Goal: Task Accomplishment & Management: Complete application form

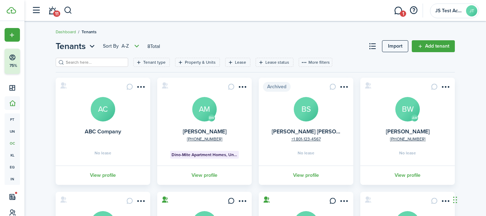
scroll to position [78, 0]
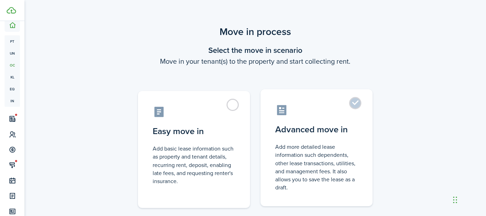
click at [355, 101] on label "Advanced move in Add more detailed lease information such dependents, other lea…" at bounding box center [316, 147] width 112 height 117
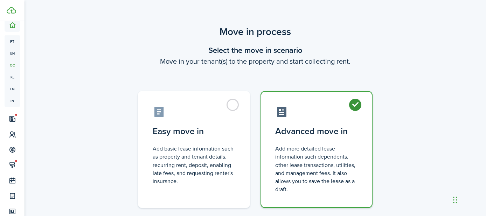
radio input "true"
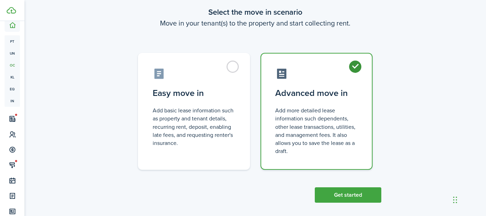
scroll to position [44, 0]
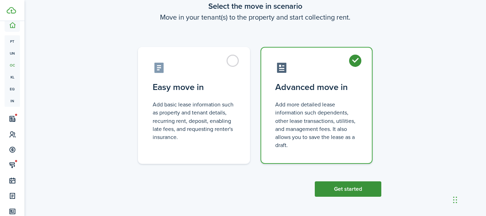
click at [350, 188] on button "Get started" at bounding box center [348, 188] width 66 height 15
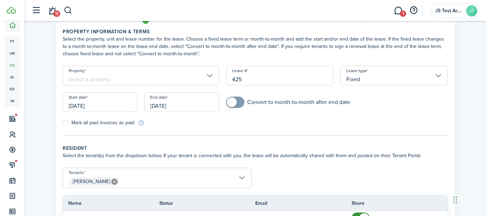
scroll to position [31, 0]
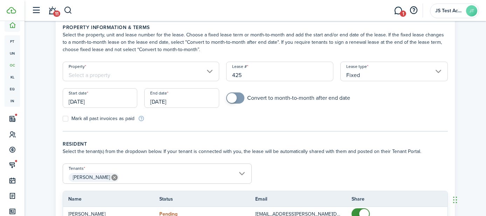
click at [176, 77] on input "Property" at bounding box center [141, 72] width 156 height 20
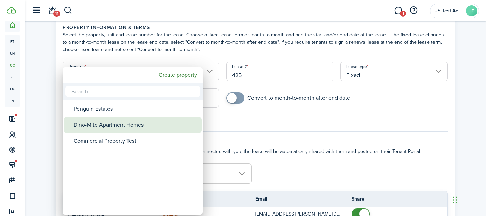
click at [132, 121] on div "Dino-Mite Apartment Homes" at bounding box center [135, 125] width 124 height 16
type input "Dino-Mite Apartment Homes"
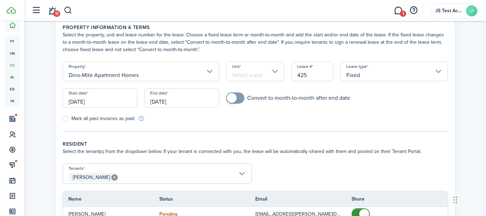
click at [239, 70] on input "Unit" at bounding box center [255, 72] width 58 height 20
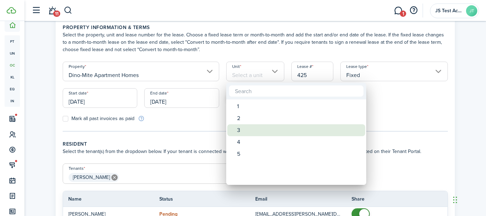
click at [238, 126] on div "3" at bounding box center [299, 130] width 124 height 12
type input "3"
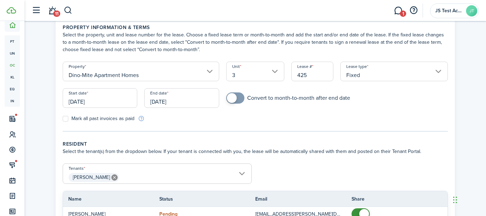
click at [117, 96] on input "[DATE]" at bounding box center [100, 98] width 75 height 20
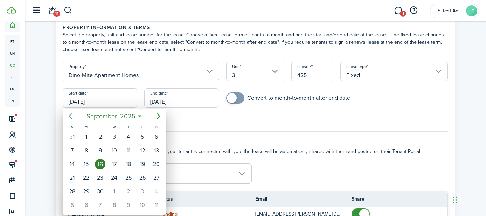
click at [70, 115] on icon "Previous page" at bounding box center [70, 116] width 8 height 8
click at [206, 117] on div at bounding box center [243, 108] width 598 height 328
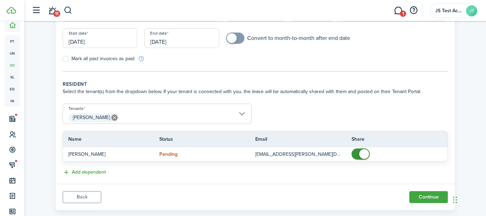
scroll to position [104, 0]
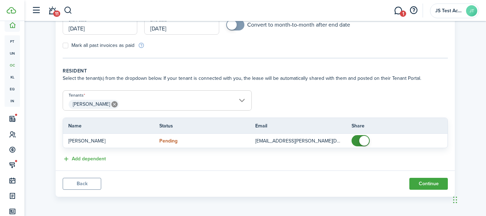
click at [127, 99] on span "[PERSON_NAME]" at bounding box center [157, 104] width 188 height 12
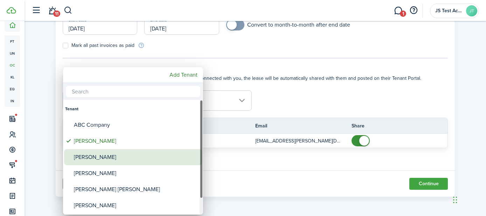
click at [90, 160] on div "[PERSON_NAME]" at bounding box center [136, 157] width 124 height 16
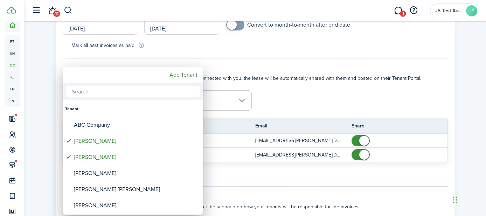
click at [309, 89] on div at bounding box center [243, 108] width 598 height 328
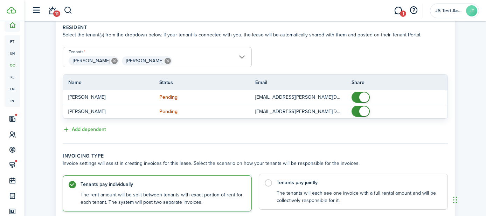
scroll to position [133, 0]
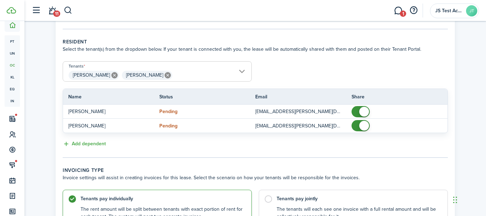
click at [164, 76] on icon at bounding box center [167, 75] width 6 height 6
type input "[PERSON_NAME]"
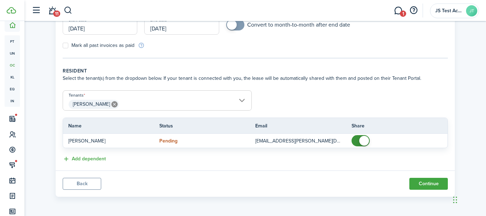
scroll to position [104, 0]
click at [423, 186] on button "Continue" at bounding box center [428, 184] width 38 height 12
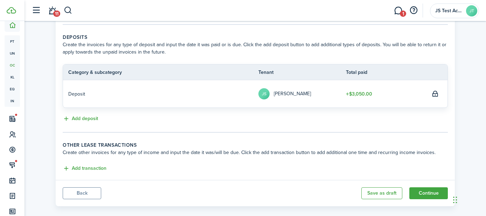
scroll to position [154, 0]
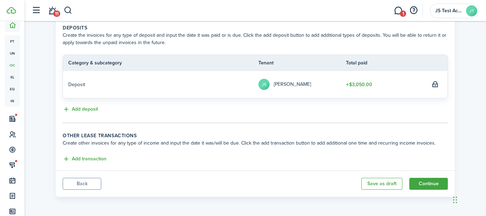
click at [78, 182] on button "Back" at bounding box center [82, 184] width 38 height 12
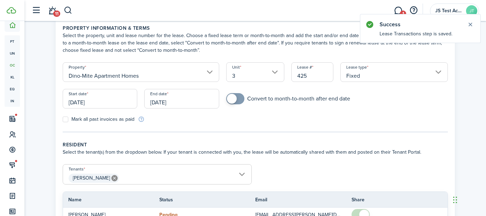
scroll to position [104, 0]
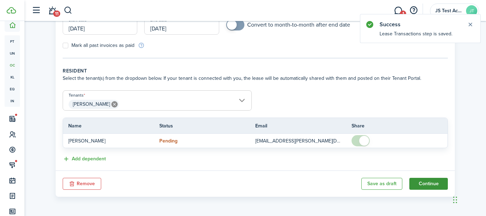
click at [428, 183] on button "Continue" at bounding box center [428, 184] width 38 height 12
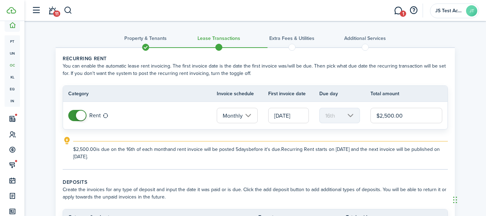
click at [288, 115] on input "[DATE]" at bounding box center [288, 115] width 41 height 15
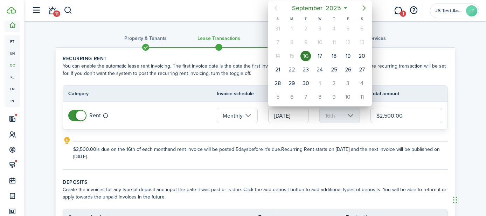
click at [361, 11] on icon "Next page" at bounding box center [364, 8] width 8 height 8
click at [319, 30] on div "1" at bounding box center [319, 28] width 10 height 10
type input "[DATE]"
type input "1st"
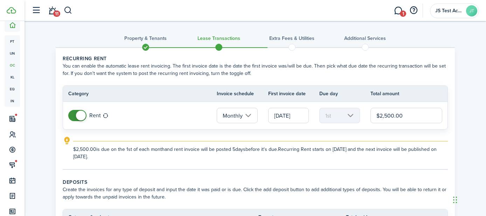
click at [288, 114] on input "[DATE]" at bounding box center [288, 115] width 41 height 15
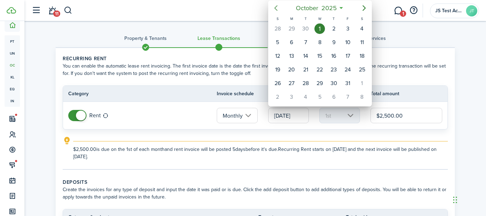
click at [276, 9] on icon "Previous page" at bounding box center [275, 8] width 3 height 6
click at [304, 54] on div "16" at bounding box center [305, 56] width 10 height 10
type input "[DATE]"
type input "16th"
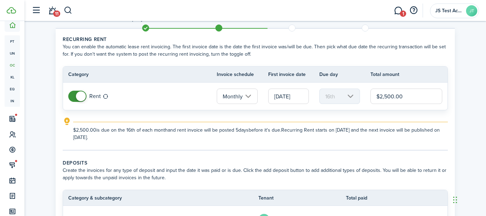
scroll to position [19, 0]
click at [283, 97] on input "[DATE]" at bounding box center [288, 96] width 41 height 15
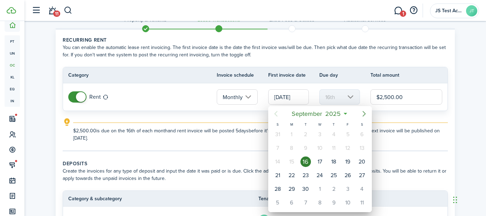
click at [362, 113] on icon "Next page" at bounding box center [364, 114] width 8 height 8
click at [321, 132] on div "1" at bounding box center [319, 134] width 10 height 10
type input "[DATE]"
type input "1st"
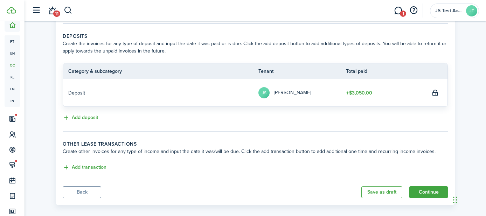
scroll to position [147, 0]
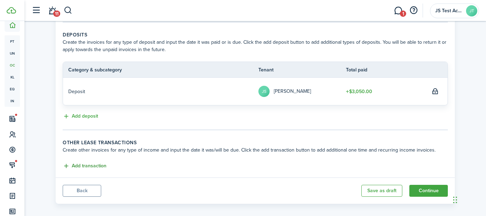
click at [88, 165] on button "Add transaction" at bounding box center [85, 166] width 44 height 8
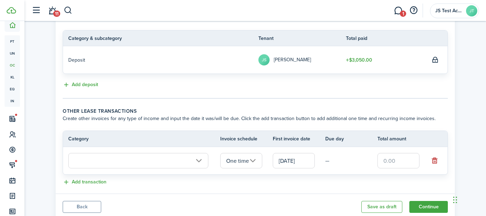
scroll to position [202, 0]
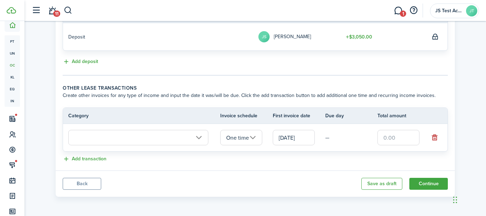
click at [111, 138] on input "text" at bounding box center [138, 137] width 140 height 15
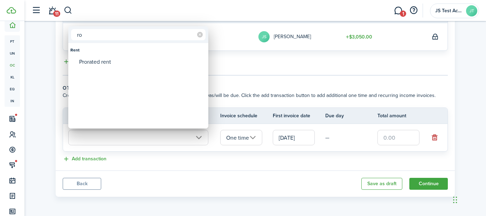
type input "r"
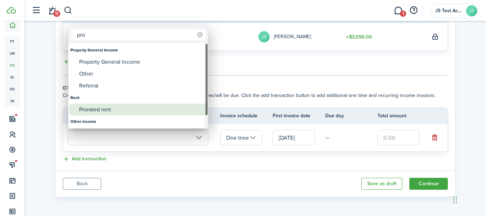
type input "pro"
click at [100, 107] on div "Prorated rent" at bounding box center [141, 110] width 124 height 12
type input "Rent / Prorated rent"
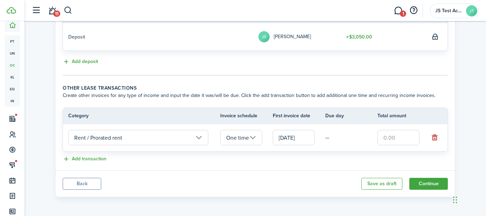
click at [400, 135] on input "text" at bounding box center [398, 137] width 42 height 15
type input "$1,250.00"
click at [327, 145] on tr "Rent / Prorated rent One time [DATE] — $1,250.00" at bounding box center [255, 137] width 384 height 27
click at [423, 182] on button "Continue" at bounding box center [428, 184] width 38 height 12
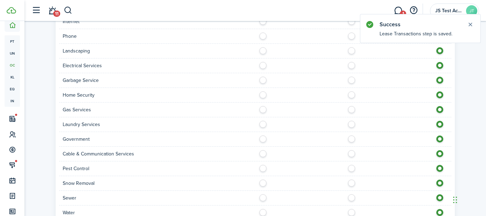
scroll to position [725, 0]
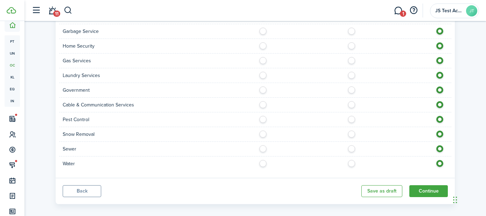
click at [87, 186] on button "Back" at bounding box center [82, 191] width 38 height 12
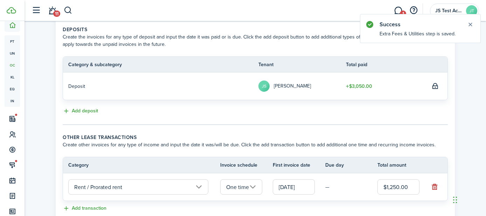
scroll to position [202, 0]
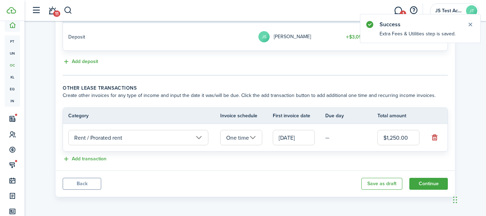
click at [236, 141] on input "One time" at bounding box center [241, 137] width 42 height 15
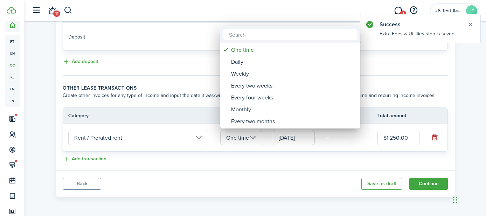
click at [237, 166] on div at bounding box center [243, 108] width 598 height 328
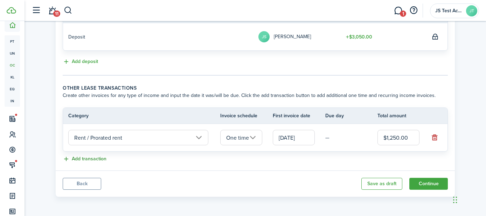
click at [90, 157] on button "Add transaction" at bounding box center [85, 159] width 44 height 8
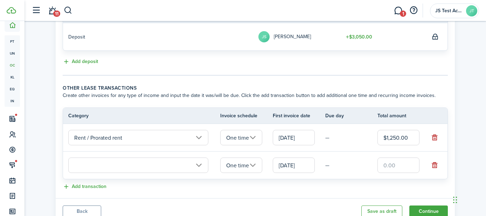
click at [147, 166] on input "text" at bounding box center [138, 164] width 140 height 15
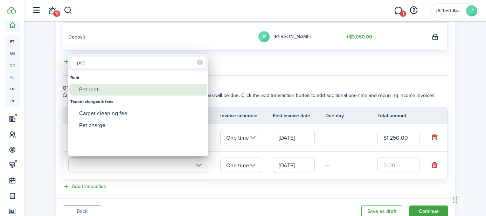
type input "pet"
click at [97, 90] on div "Pet rent" at bounding box center [141, 90] width 124 height 12
type input "Rent / Pet rent"
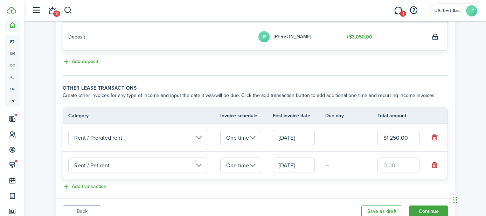
click at [241, 162] on input "One time" at bounding box center [241, 164] width 42 height 15
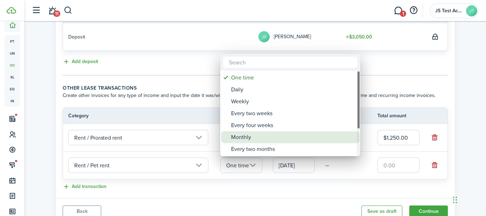
click at [234, 139] on div "Monthly" at bounding box center [293, 137] width 124 height 12
type input "Monthly"
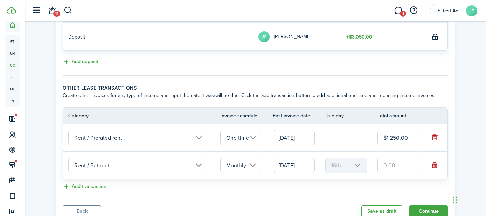
click at [287, 163] on input "[DATE]" at bounding box center [294, 164] width 42 height 15
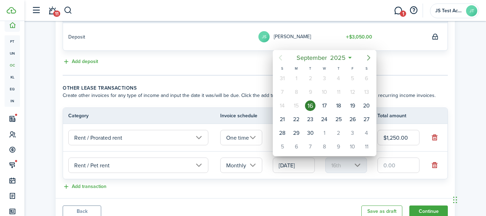
click at [366, 57] on icon "Next page" at bounding box center [368, 58] width 8 height 8
click at [323, 78] on div "1" at bounding box center [324, 78] width 10 height 10
type input "[DATE]"
type input "1st"
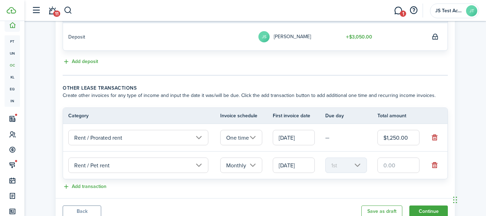
click at [393, 167] on input "text" at bounding box center [398, 164] width 42 height 15
type input "$45.00"
click at [354, 184] on div "Add transaction" at bounding box center [255, 187] width 385 height 8
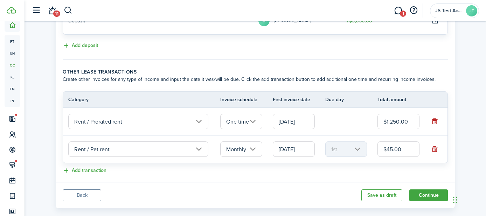
scroll to position [230, 0]
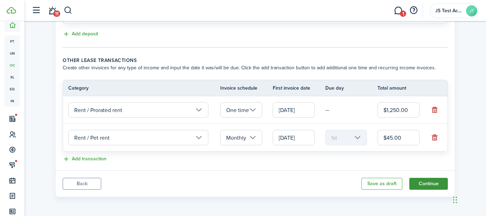
click at [421, 182] on button "Continue" at bounding box center [428, 184] width 38 height 12
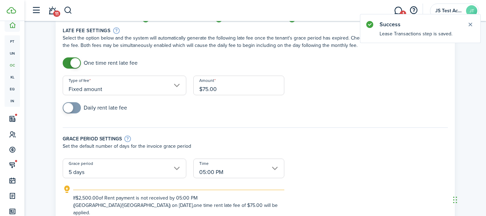
scroll to position [33, 0]
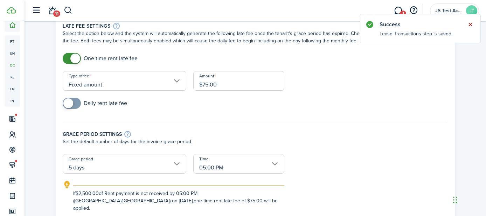
click at [469, 23] on button "Close notify" at bounding box center [470, 25] width 10 height 10
click at [452, 9] on span "JS Test Account" at bounding box center [449, 10] width 28 height 5
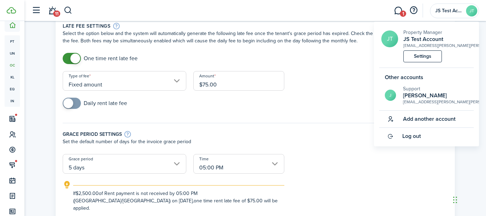
click at [339, 116] on div "Grace period settings Set the default number of days for the invoice grace peri…" at bounding box center [255, 135] width 392 height 38
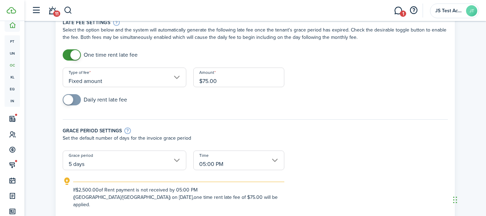
scroll to position [35, 0]
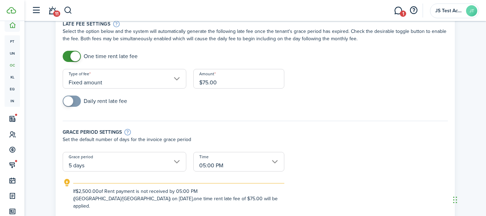
click at [128, 80] on input "Fixed amount" at bounding box center [125, 79] width 124 height 20
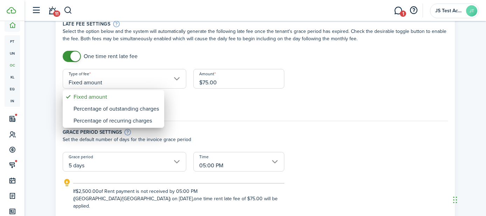
click at [211, 103] on div at bounding box center [243, 108] width 598 height 328
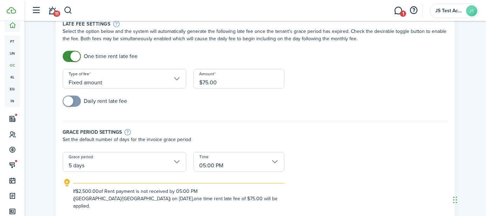
click at [75, 101] on span at bounding box center [71, 101] width 7 height 11
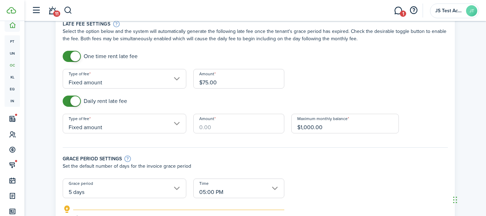
checkbox input "false"
click at [68, 102] on span at bounding box center [71, 101] width 7 height 11
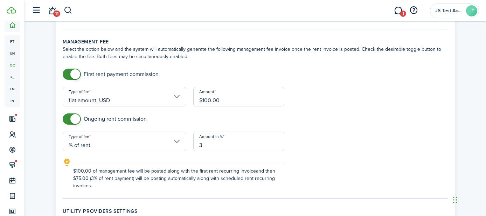
scroll to position [230, 0]
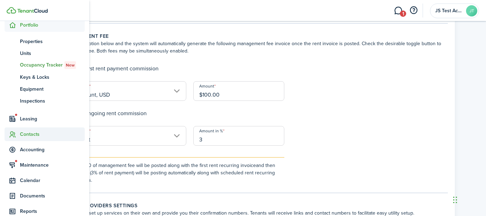
click at [18, 134] on sidebar-link-icon at bounding box center [12, 134] width 15 height 7
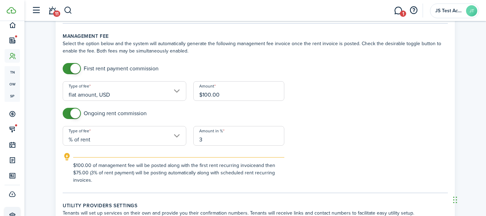
click at [355, 134] on form "First rent payment commission Type of fee flat amount, USD Amount $100.00 Ongoi…" at bounding box center [255, 123] width 392 height 121
checkbox input "false"
click at [68, 63] on span at bounding box center [71, 68] width 7 height 11
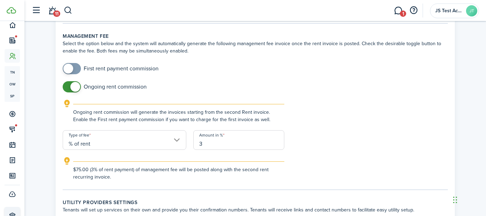
checkbox input "false"
click at [68, 81] on span at bounding box center [71, 86] width 7 height 11
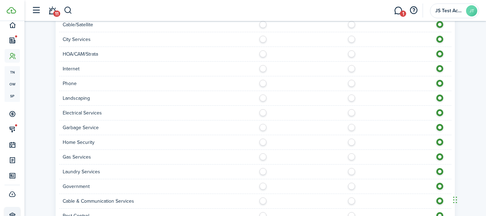
scroll to position [641, 0]
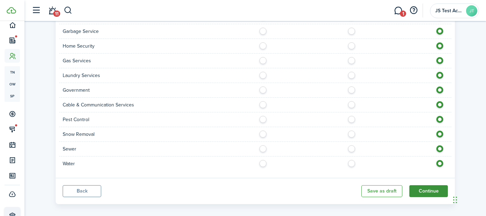
click at [430, 185] on button "Continue" at bounding box center [428, 191] width 38 height 12
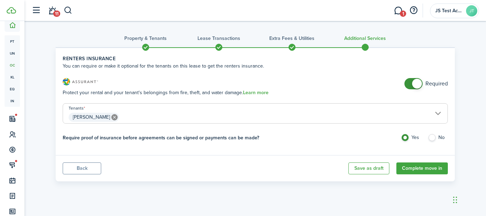
click at [410, 83] on span at bounding box center [413, 83] width 7 height 11
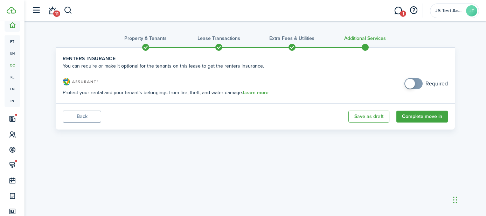
click at [417, 83] on span at bounding box center [413, 83] width 7 height 11
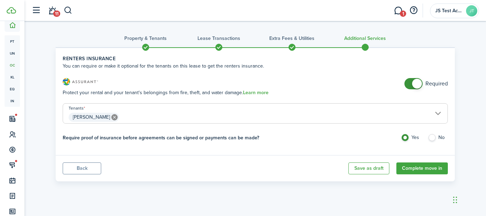
checkbox input "false"
click at [410, 84] on span at bounding box center [413, 83] width 7 height 11
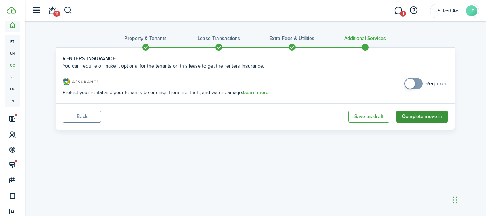
click at [416, 117] on button "Complete move in" at bounding box center [421, 117] width 51 height 12
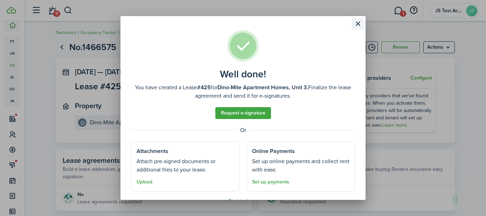
click at [358, 24] on button "Close modal" at bounding box center [358, 24] width 12 height 12
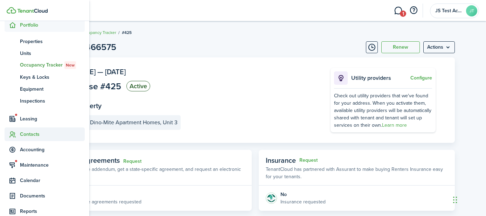
click at [19, 133] on sidebar-link-icon at bounding box center [12, 134] width 15 height 7
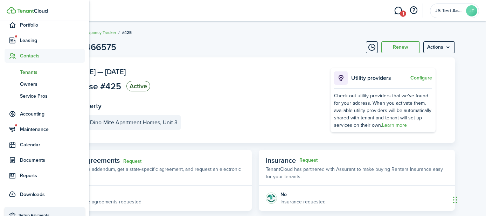
click at [28, 71] on span "Tenants" at bounding box center [52, 72] width 65 height 7
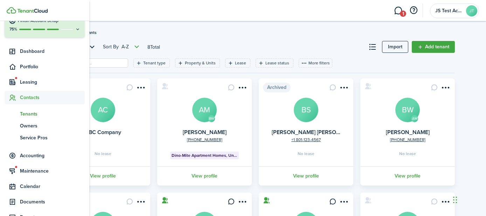
scroll to position [64, 0]
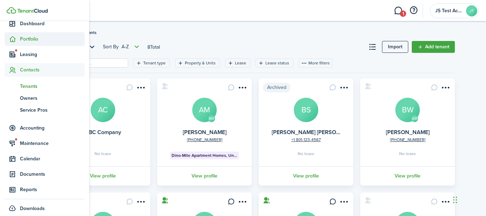
click at [28, 36] on span "Portfolio" at bounding box center [52, 38] width 65 height 7
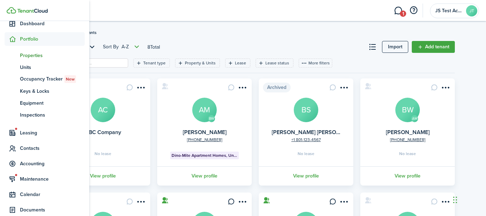
click at [28, 55] on span "Properties" at bounding box center [52, 55] width 65 height 7
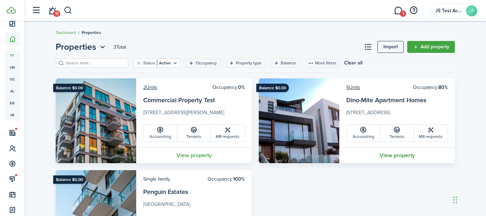
click at [390, 159] on link "View property" at bounding box center [396, 155] width 115 height 16
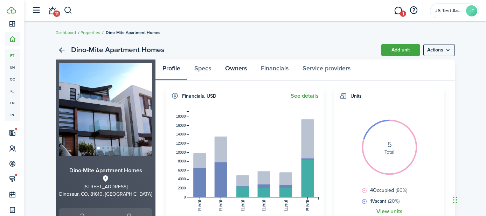
click at [236, 68] on link "Owners" at bounding box center [236, 69] width 36 height 21
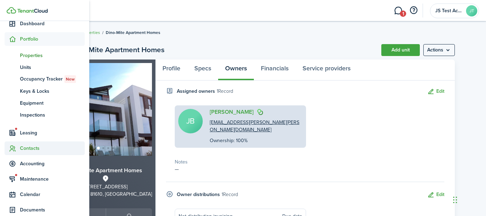
click at [30, 149] on span "Contacts" at bounding box center [52, 148] width 65 height 7
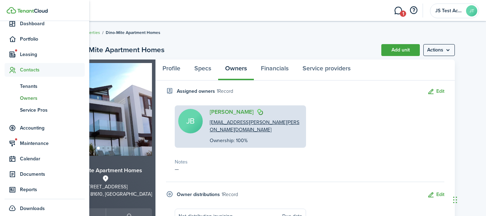
click at [28, 99] on span "Owners" at bounding box center [52, 97] width 65 height 7
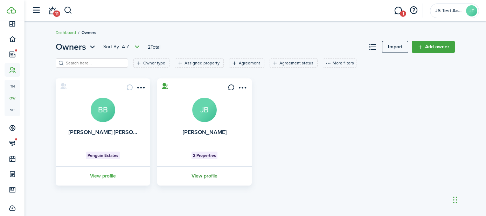
click at [208, 175] on link "View profile" at bounding box center [204, 175] width 97 height 19
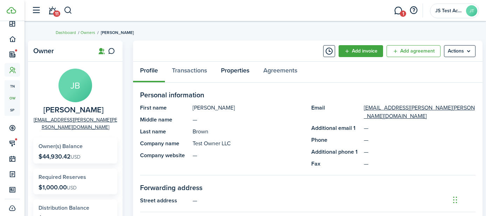
click at [233, 69] on link "Properties" at bounding box center [235, 72] width 42 height 21
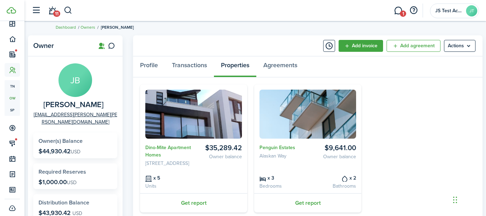
scroll to position [17, 0]
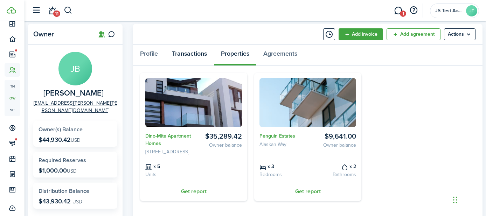
click at [192, 56] on link "Transactions" at bounding box center [189, 55] width 49 height 21
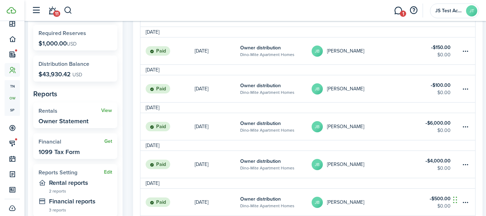
scroll to position [138, 0]
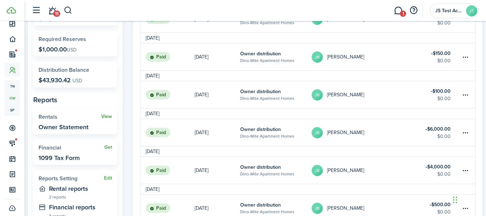
click at [108, 114] on link "View" at bounding box center [106, 117] width 11 height 6
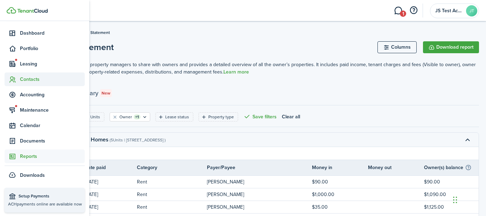
click at [31, 83] on span "Contacts" at bounding box center [45, 79] width 80 height 14
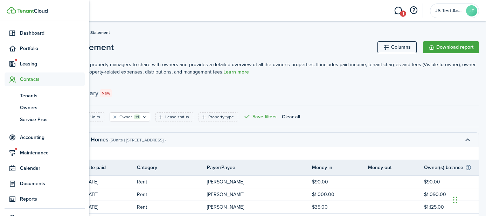
scroll to position [64, 0]
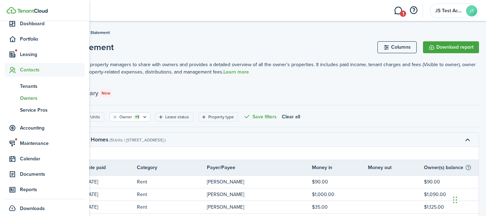
click at [30, 100] on span "Owners" at bounding box center [52, 97] width 65 height 7
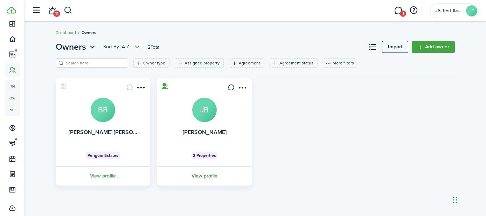
click at [201, 176] on link "View profile" at bounding box center [204, 175] width 97 height 19
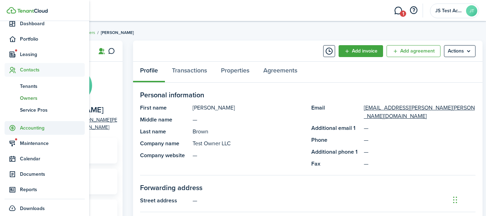
click at [16, 126] on sidebar-link-icon at bounding box center [12, 127] width 15 height 7
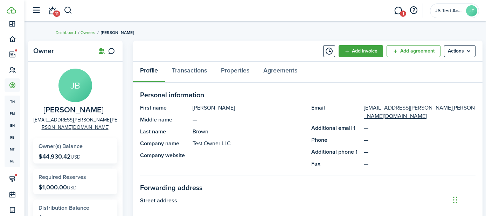
click at [139, 33] on breadcrumb "Dashboard Owners [PERSON_NAME]" at bounding box center [255, 29] width 399 height 16
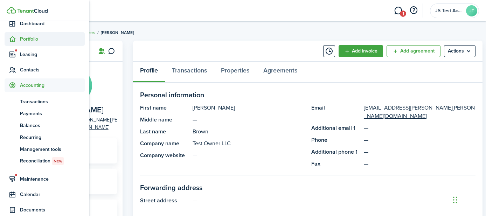
click at [26, 40] on span "Portfolio" at bounding box center [52, 38] width 65 height 7
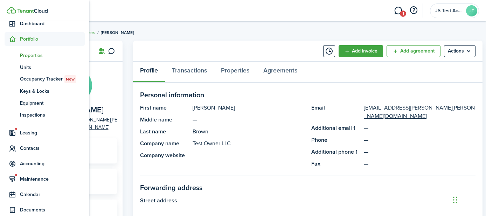
click at [27, 56] on span "Properties" at bounding box center [52, 55] width 65 height 7
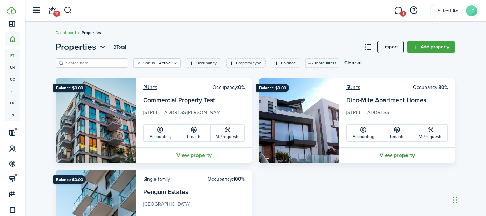
click at [401, 155] on link "View property" at bounding box center [396, 155] width 115 height 16
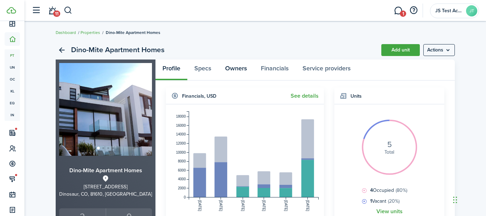
click at [233, 68] on link "Owners" at bounding box center [236, 69] width 36 height 21
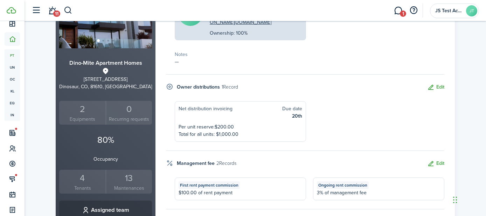
scroll to position [121, 0]
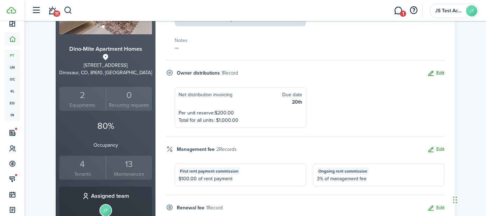
click at [440, 69] on button "Edit" at bounding box center [435, 73] width 17 height 8
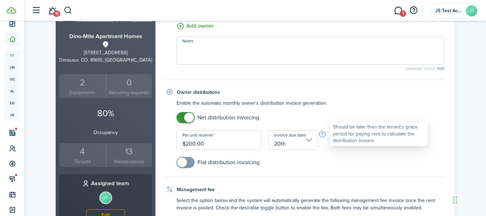
scroll to position [145, 0]
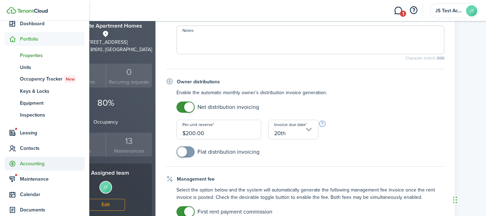
click at [29, 161] on span "Accounting" at bounding box center [52, 163] width 65 height 7
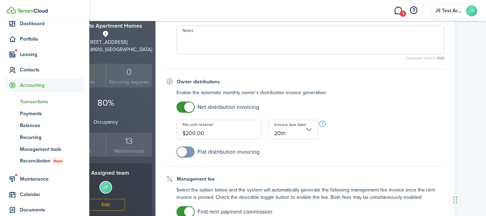
click at [33, 99] on span "Transactions" at bounding box center [52, 101] width 65 height 7
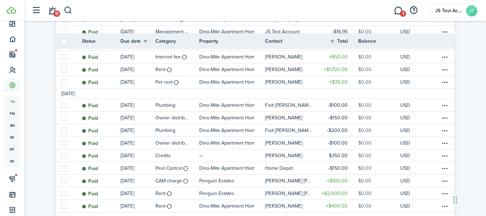
scroll to position [371, 0]
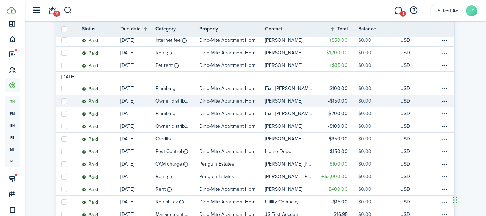
click at [172, 100] on table-info-title "Owner distribution" at bounding box center [171, 100] width 33 height 7
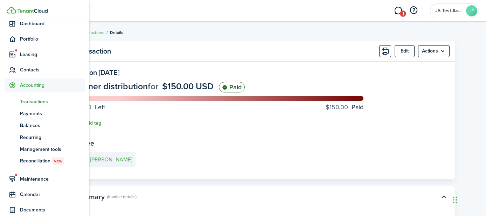
click at [22, 101] on span "Transactions" at bounding box center [52, 101] width 65 height 7
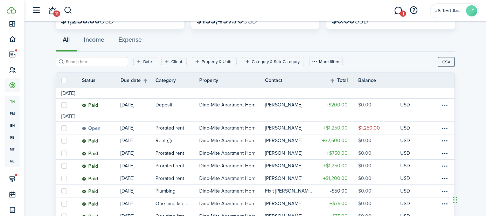
scroll to position [70, 0]
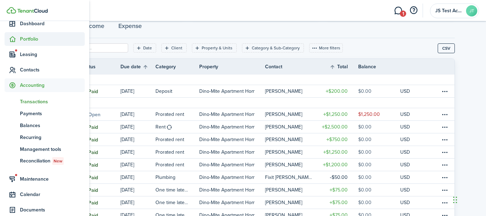
click at [24, 36] on span "Portfolio" at bounding box center [52, 38] width 65 height 7
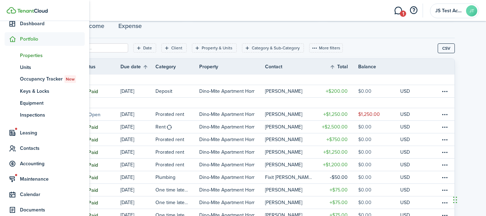
click at [28, 55] on span "Properties" at bounding box center [52, 55] width 65 height 7
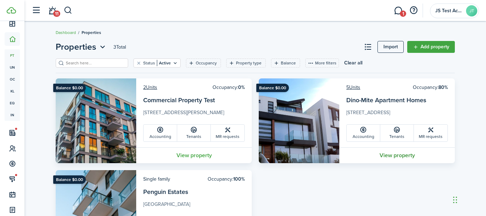
click at [396, 154] on link "View property" at bounding box center [396, 155] width 115 height 16
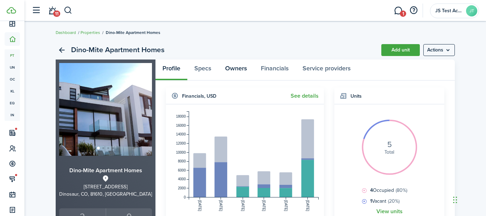
click at [235, 66] on link "Owners" at bounding box center [236, 69] width 36 height 21
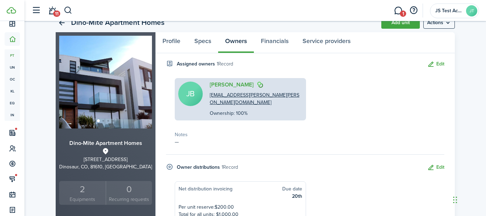
scroll to position [76, 0]
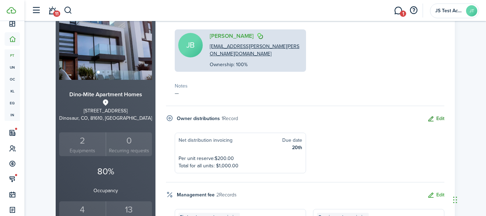
click at [439, 115] on button "Edit" at bounding box center [435, 119] width 17 height 8
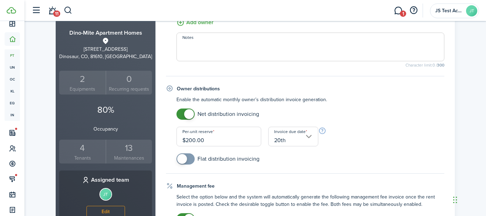
scroll to position [136, 0]
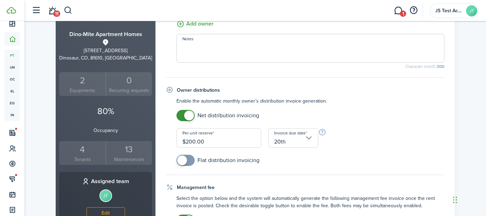
click at [308, 139] on input "20th" at bounding box center [293, 138] width 50 height 20
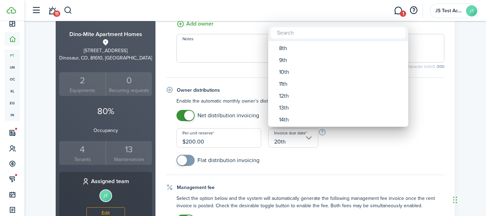
click at [319, 161] on div at bounding box center [243, 108] width 598 height 328
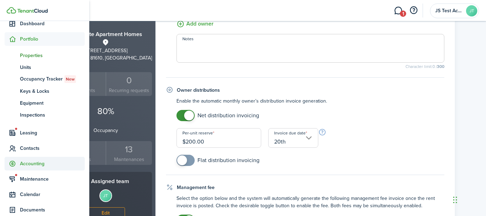
click at [26, 162] on span "Accounting" at bounding box center [52, 163] width 65 height 7
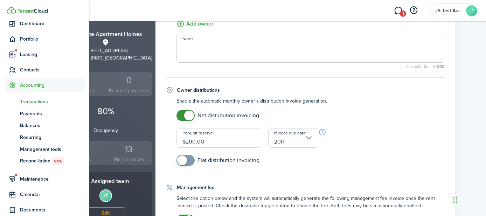
click at [35, 101] on span "Transactions" at bounding box center [52, 101] width 65 height 7
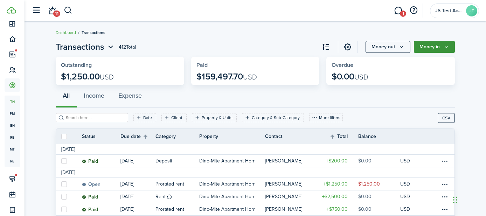
click at [432, 48] on button "Money in" at bounding box center [434, 47] width 41 height 12
click at [385, 47] on button "Money out" at bounding box center [387, 47] width 45 height 12
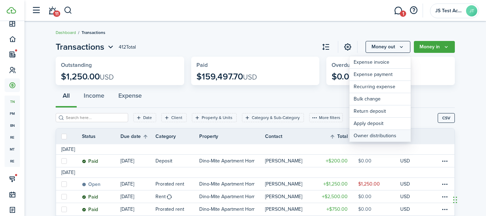
click at [371, 136] on link "Owner distributions" at bounding box center [379, 136] width 61 height 12
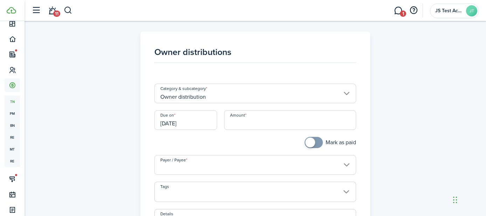
click at [255, 124] on input "Amount" at bounding box center [290, 120] width 132 height 20
type input "$100.00"
click at [257, 140] on div "Mark as paid" at bounding box center [255, 146] width 209 height 18
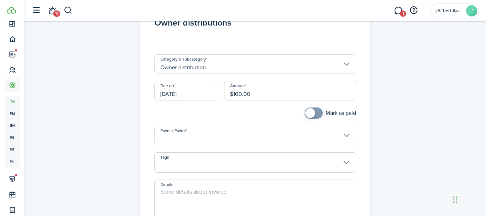
scroll to position [62, 0]
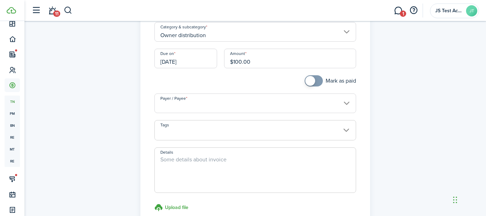
click at [240, 105] on input "Payer / Payee" at bounding box center [255, 103] width 202 height 20
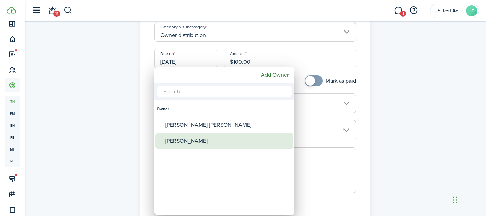
click at [208, 137] on div "[PERSON_NAME]" at bounding box center [227, 141] width 124 height 16
type input "[PERSON_NAME]"
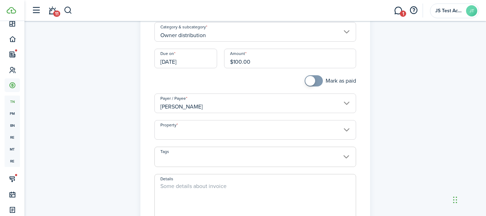
click at [250, 128] on input "Property" at bounding box center [255, 130] width 202 height 20
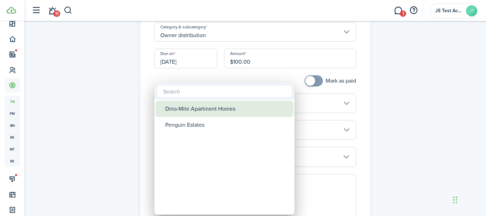
click at [198, 108] on div "Dino-Mite Apartment Homes" at bounding box center [227, 109] width 124 height 16
type input "Dino-Mite Apartment Homes"
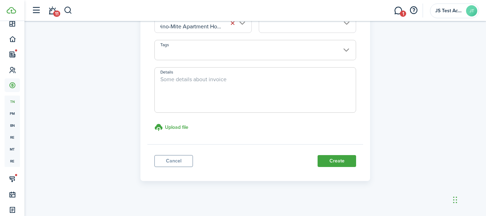
scroll to position [173, 0]
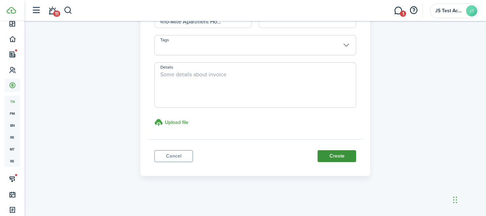
click at [347, 157] on button "Create" at bounding box center [336, 156] width 38 height 12
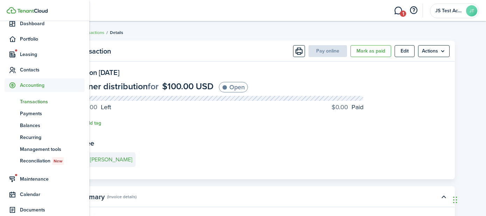
click at [26, 100] on span "Transactions" at bounding box center [52, 101] width 65 height 7
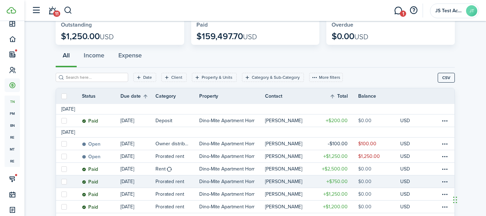
scroll to position [50, 0]
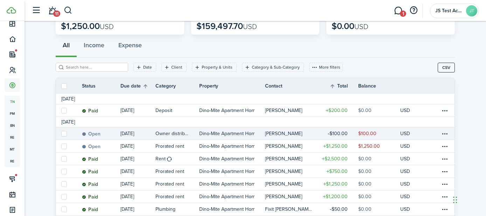
click at [146, 135] on link "[DATE]" at bounding box center [137, 133] width 35 height 12
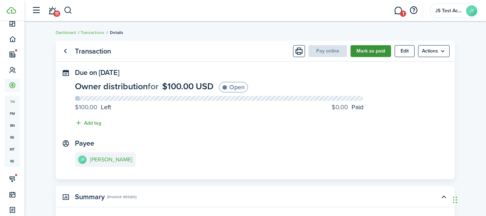
click at [365, 54] on button "Mark as paid" at bounding box center [370, 51] width 41 height 12
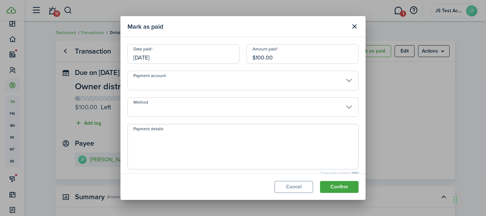
click at [190, 106] on input "Method" at bounding box center [242, 107] width 231 height 20
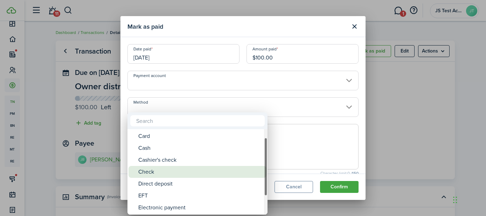
click at [152, 170] on div "Check" at bounding box center [200, 172] width 124 height 12
type input "Check"
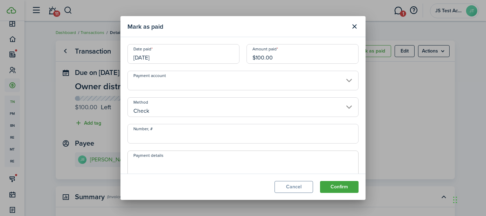
click at [167, 131] on input "Number, #" at bounding box center [242, 134] width 231 height 20
type input "567"
click at [344, 188] on button "Confirm" at bounding box center [339, 187] width 38 height 12
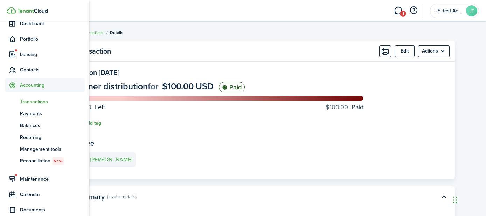
click at [23, 103] on span "Transactions" at bounding box center [52, 101] width 65 height 7
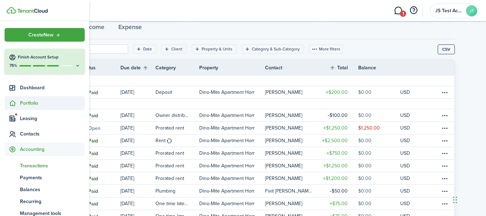
click at [26, 105] on span "Portfolio" at bounding box center [52, 102] width 65 height 7
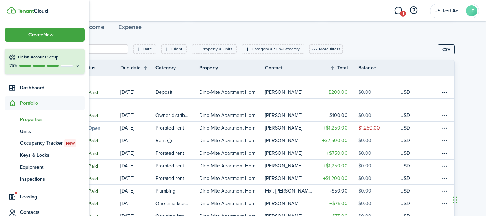
click at [37, 118] on span "Properties" at bounding box center [52, 119] width 65 height 7
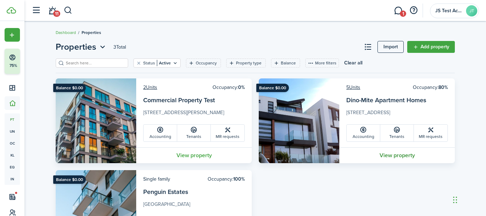
click at [391, 159] on link "View property" at bounding box center [396, 155] width 115 height 16
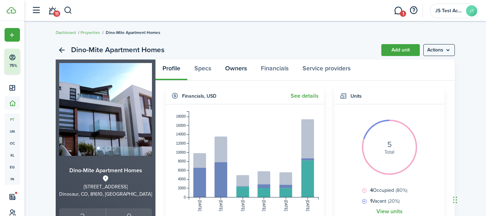
click at [236, 68] on link "Owners" at bounding box center [236, 69] width 36 height 21
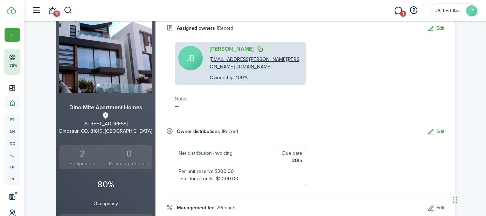
scroll to position [118, 0]
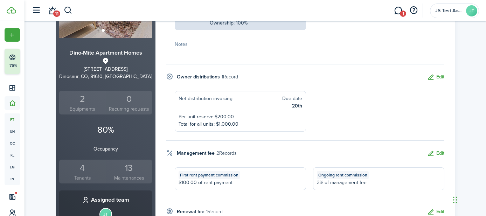
click at [321, 179] on p "3% of management fee" at bounding box center [379, 182] width 124 height 7
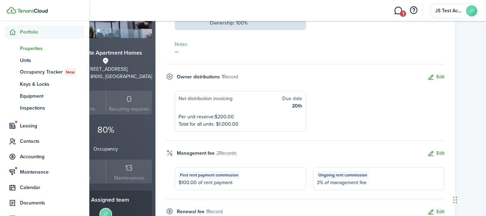
scroll to position [83, 0]
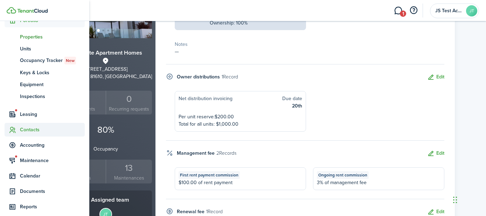
click at [26, 132] on span "Contacts" at bounding box center [52, 129] width 65 height 7
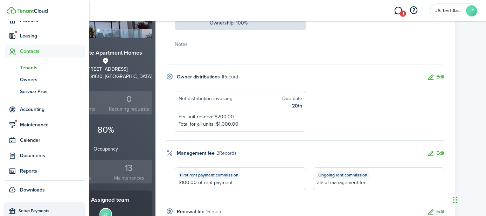
click at [30, 70] on span "Tenants" at bounding box center [52, 67] width 65 height 7
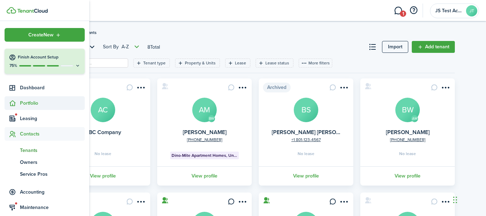
click at [27, 106] on span "Portfolio" at bounding box center [52, 102] width 65 height 7
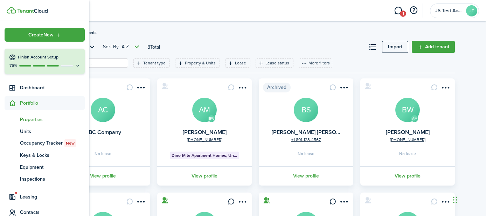
click at [28, 123] on span "Properties" at bounding box center [52, 119] width 65 height 7
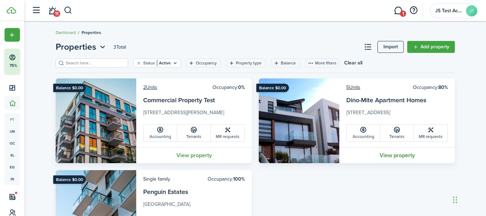
click at [393, 155] on link "View property" at bounding box center [396, 155] width 115 height 16
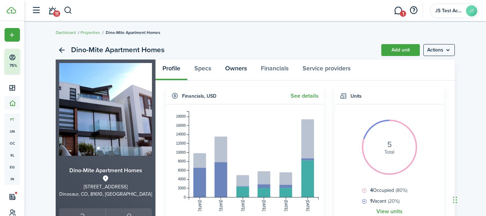
click at [232, 69] on link "Owners" at bounding box center [236, 69] width 36 height 21
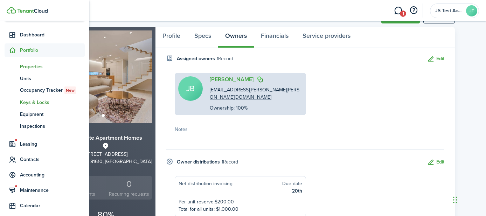
scroll to position [66, 0]
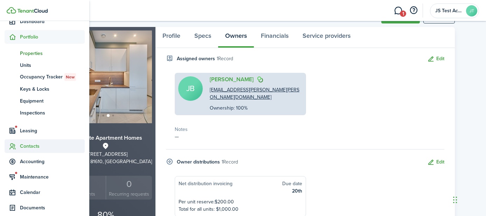
click at [29, 145] on span "Contacts" at bounding box center [52, 145] width 65 height 7
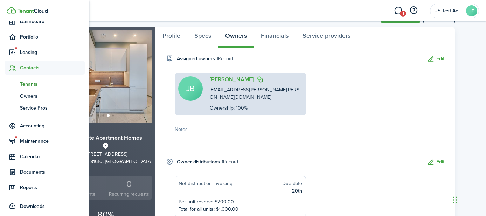
click at [31, 82] on span "Tenants" at bounding box center [52, 83] width 65 height 7
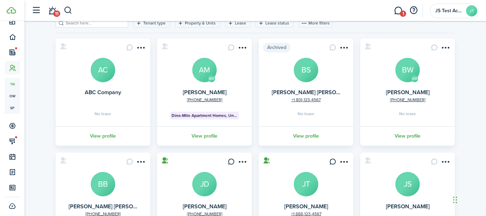
scroll to position [103, 0]
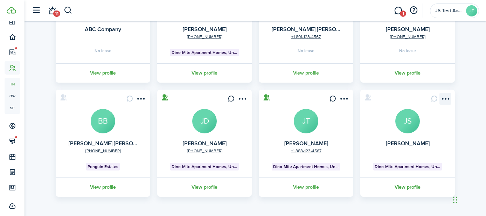
click at [444, 98] on menu-btn-icon "Open menu" at bounding box center [445, 99] width 12 height 12
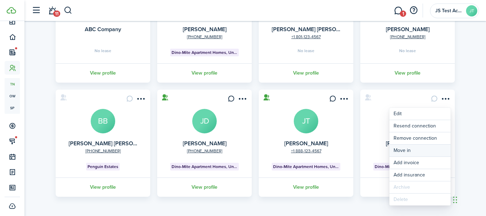
click at [404, 151] on link "Move in" at bounding box center [419, 151] width 61 height 12
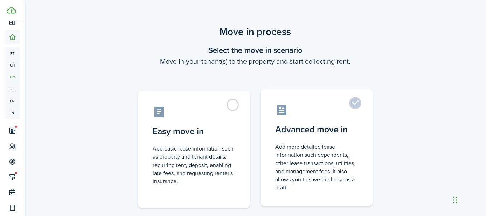
click at [351, 101] on label "Advanced move in Add more detailed lease information such dependents, other lea…" at bounding box center [316, 147] width 112 height 117
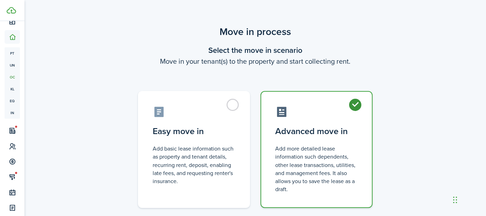
radio input "true"
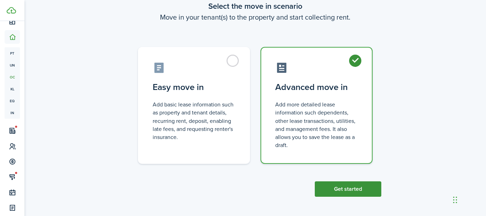
click at [350, 185] on button "Get started" at bounding box center [348, 188] width 66 height 15
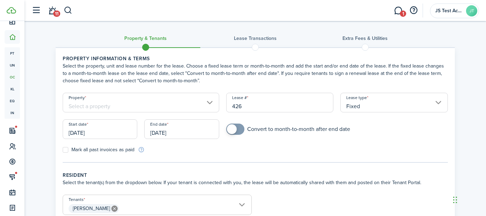
click at [190, 101] on input "Property" at bounding box center [141, 103] width 156 height 20
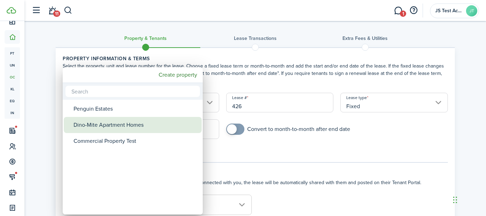
click at [161, 127] on div "Dino-Mite Apartment Homes" at bounding box center [135, 125] width 124 height 16
type input "Dino-Mite Apartment Homes"
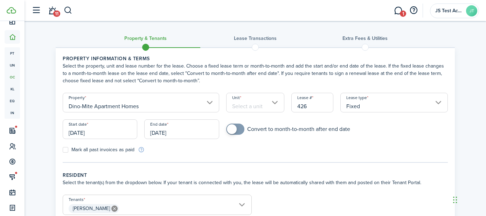
click at [244, 106] on input "Unit" at bounding box center [255, 103] width 58 height 20
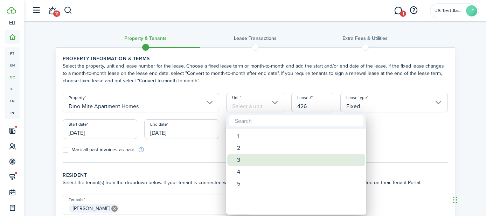
click at [249, 159] on div "3" at bounding box center [299, 160] width 124 height 12
type input "3"
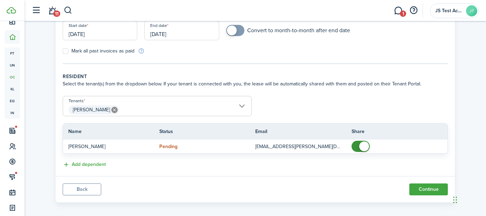
scroll to position [104, 0]
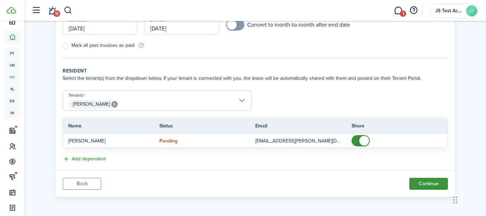
click at [425, 183] on button "Continue" at bounding box center [428, 184] width 38 height 12
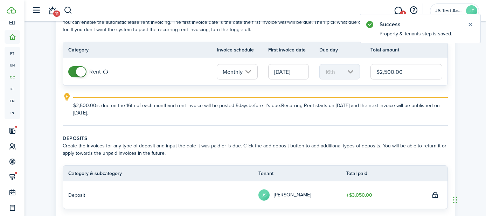
scroll to position [154, 0]
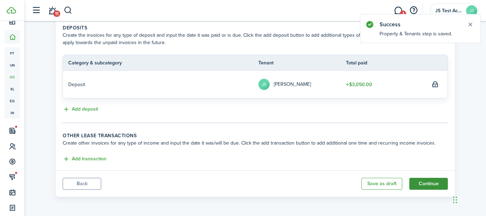
click at [423, 181] on button "Continue" at bounding box center [428, 184] width 38 height 12
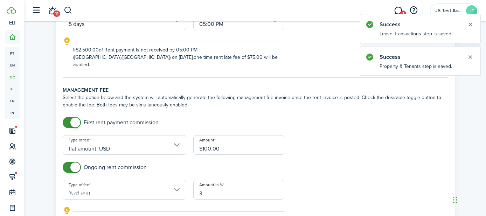
scroll to position [190, 0]
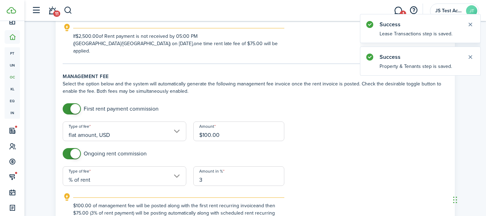
click at [204, 174] on input "3" at bounding box center [238, 176] width 91 height 20
type input "8"
click at [303, 167] on form "First rent payment commission Type of fee flat amount, USD Amount $100.00 Ongoi…" at bounding box center [255, 163] width 392 height 121
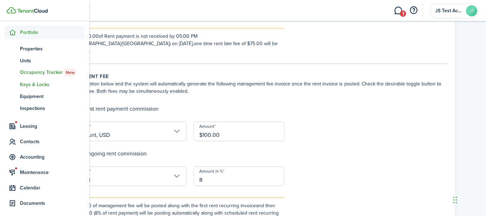
scroll to position [93, 0]
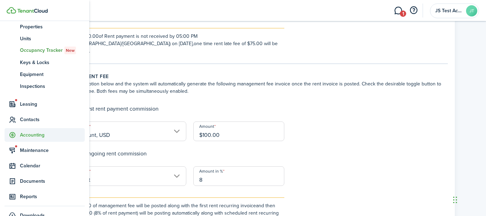
click at [28, 134] on span "Accounting" at bounding box center [52, 134] width 65 height 7
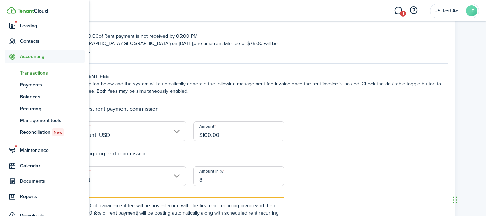
click at [34, 75] on span "Transactions" at bounding box center [52, 72] width 65 height 7
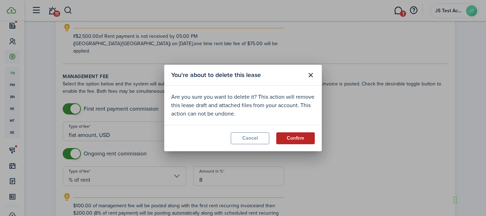
click at [289, 136] on button "Confirm" at bounding box center [295, 138] width 38 height 12
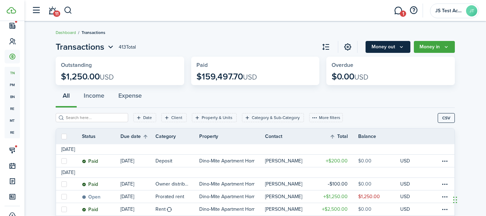
click at [388, 49] on button "Money out" at bounding box center [387, 47] width 45 height 12
click at [422, 45] on button "Money in" at bounding box center [434, 47] width 41 height 12
click at [373, 93] on div "All Income Expense" at bounding box center [255, 97] width 399 height 21
click at [387, 44] on button "Money out" at bounding box center [387, 47] width 45 height 12
click at [186, 136] on th "Category" at bounding box center [177, 136] width 44 height 7
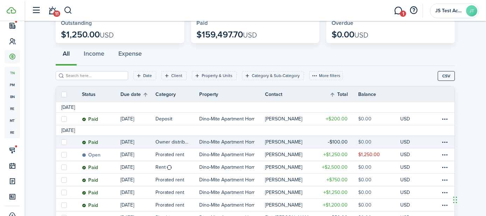
scroll to position [65, 0]
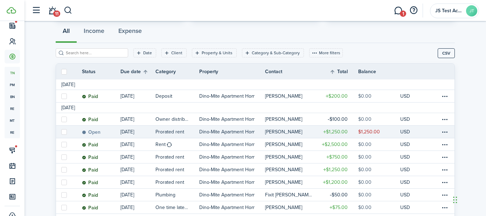
click at [106, 133] on link "Open" at bounding box center [101, 132] width 38 height 12
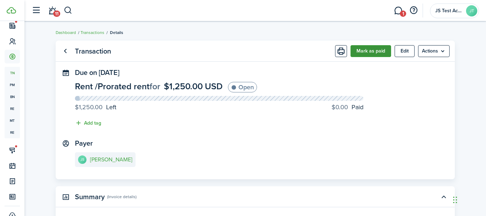
click at [370, 53] on button "Mark as paid" at bounding box center [370, 51] width 41 height 12
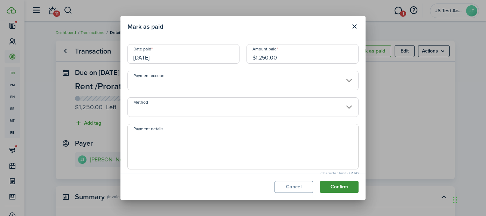
click at [339, 187] on button "Confirm" at bounding box center [339, 187] width 38 height 12
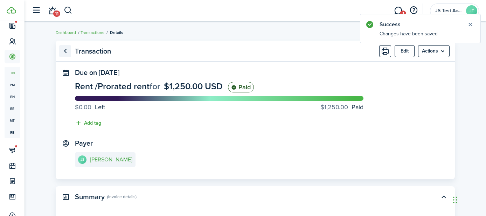
click at [64, 47] on link "Go back" at bounding box center [65, 51] width 12 height 12
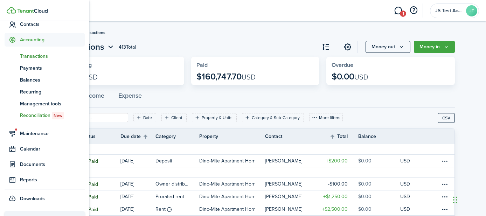
scroll to position [117, 0]
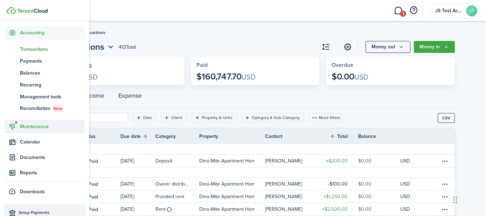
click at [28, 124] on span "Maintenance" at bounding box center [52, 126] width 65 height 7
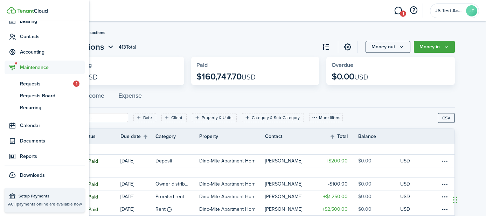
scroll to position [97, 0]
click at [33, 94] on span "Requests Board" at bounding box center [52, 95] width 65 height 7
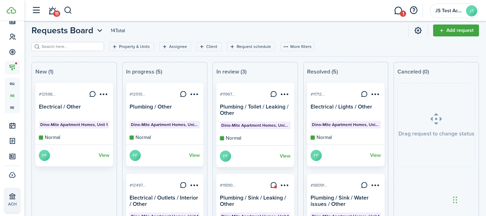
scroll to position [16, 0]
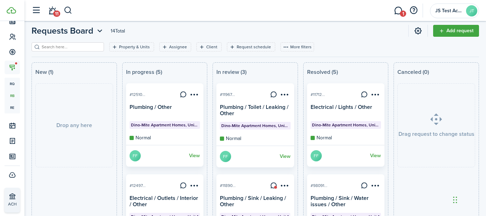
drag, startPoint x: 72, startPoint y: 89, endPoint x: 79, endPoint y: 91, distance: 6.5
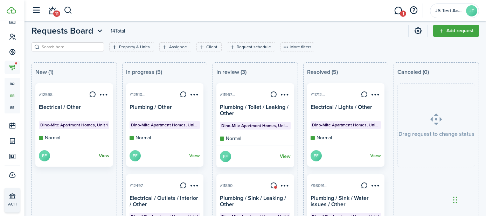
click at [105, 157] on link "View" at bounding box center [104, 155] width 11 height 11
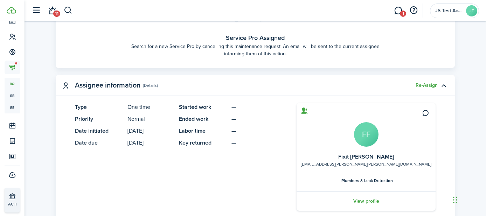
scroll to position [271, 0]
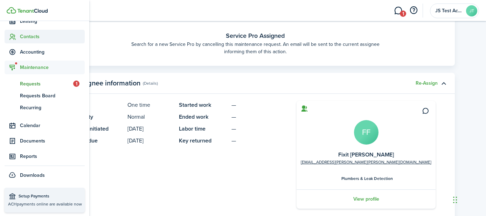
click at [29, 39] on span "Contacts" at bounding box center [52, 36] width 65 height 7
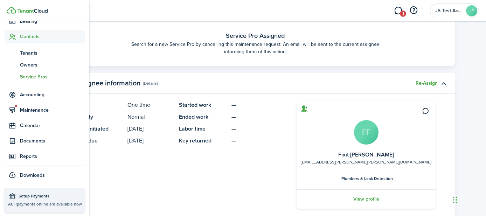
click at [30, 75] on span "Service Pros" at bounding box center [52, 76] width 65 height 7
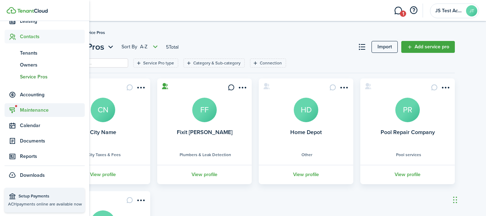
click at [36, 106] on span "Maintenance" at bounding box center [52, 109] width 65 height 7
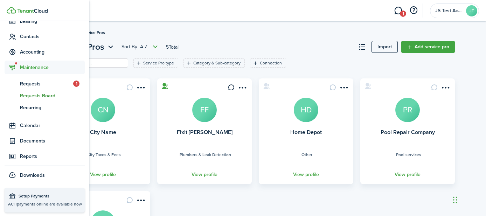
click at [36, 96] on span "Requests Board" at bounding box center [52, 95] width 65 height 7
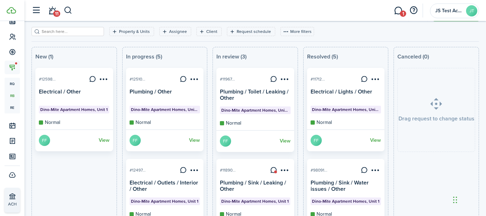
scroll to position [32, 0]
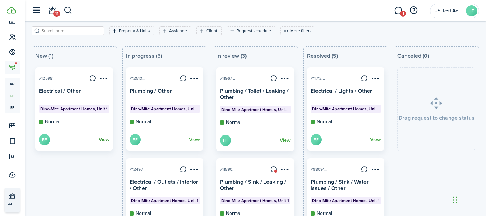
click at [102, 140] on link "View" at bounding box center [104, 139] width 11 height 11
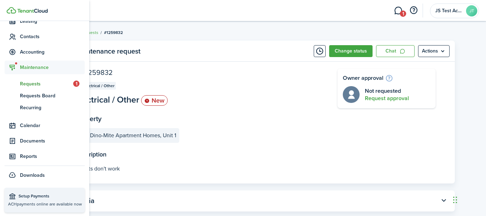
click at [27, 84] on span "Requests" at bounding box center [46, 83] width 53 height 7
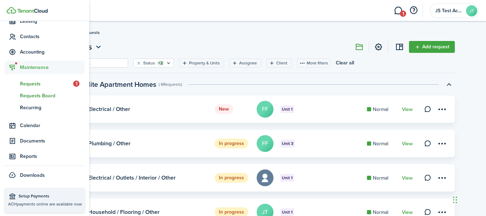
click at [24, 96] on span "Requests Board" at bounding box center [52, 95] width 65 height 7
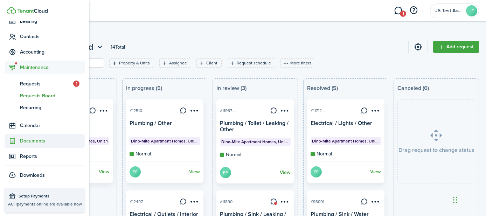
click at [22, 141] on span "Documents" at bounding box center [52, 140] width 65 height 7
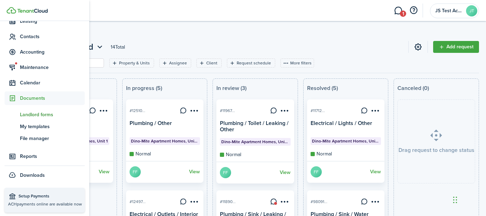
click at [34, 115] on span "Landlord forms" at bounding box center [52, 114] width 65 height 7
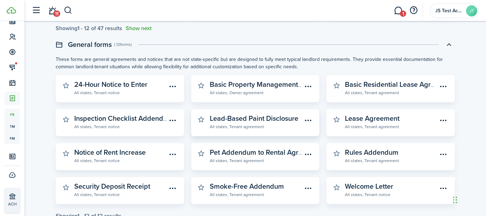
scroll to position [243, 0]
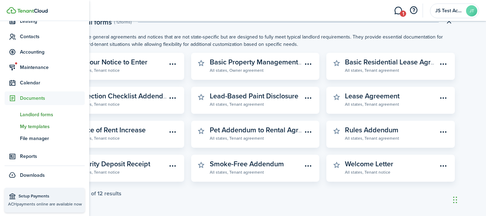
click at [20, 125] on span "My templates" at bounding box center [52, 126] width 65 height 7
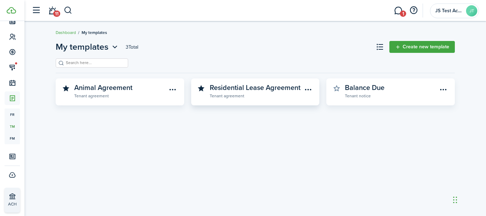
click at [269, 91] on widget-stats-description "Residential Lease Agreement" at bounding box center [255, 87] width 91 height 10
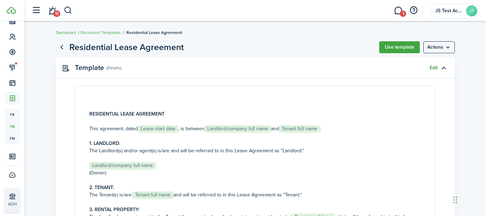
click at [430, 68] on link "Edit" at bounding box center [433, 68] width 8 height 6
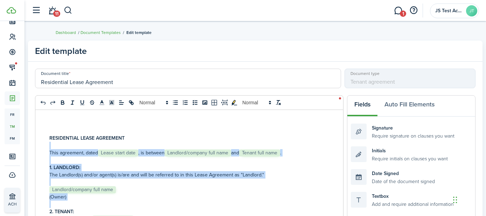
drag, startPoint x: 85, startPoint y: 142, endPoint x: 175, endPoint y: 203, distance: 109.3
click at [170, 195] on p "(Owner)" at bounding box center [204, 196] width 310 height 7
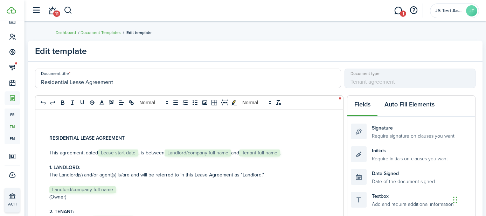
click at [403, 104] on button "Auto Fill Elements" at bounding box center [409, 106] width 64 height 21
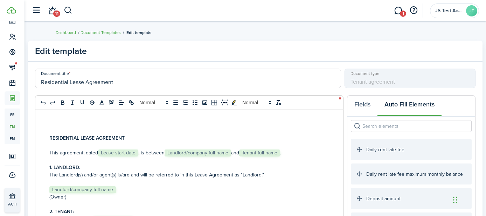
click at [386, 125] on input "search" at bounding box center [411, 126] width 121 height 12
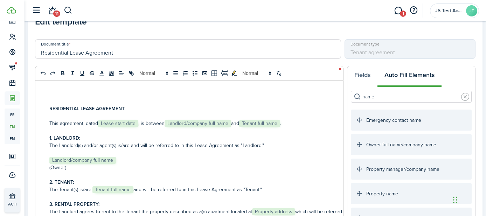
scroll to position [31, 0]
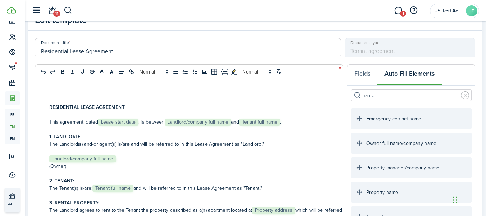
type input "name"
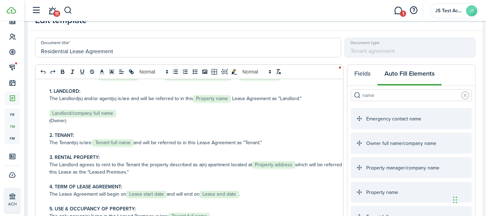
scroll to position [60, 0]
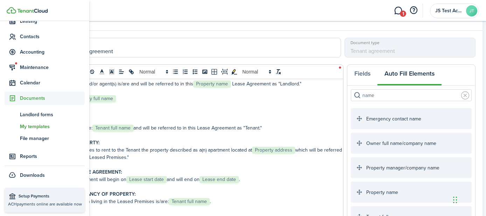
click at [32, 126] on span "My templates" at bounding box center [52, 126] width 65 height 7
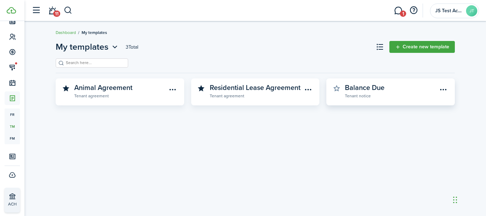
click at [370, 86] on widget-stats-description "Balance Due" at bounding box center [365, 87] width 40 height 10
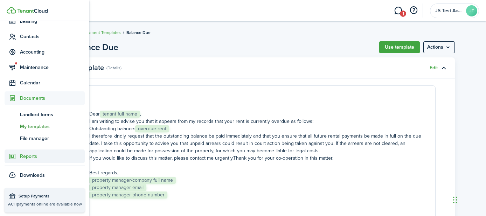
click at [29, 158] on span "Reports" at bounding box center [52, 156] width 65 height 7
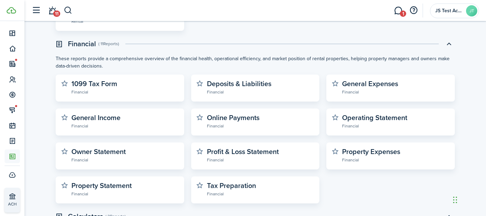
scroll to position [212, 0]
click at [110, 151] on widget-stats-description "Owner Statement" at bounding box center [98, 151] width 54 height 10
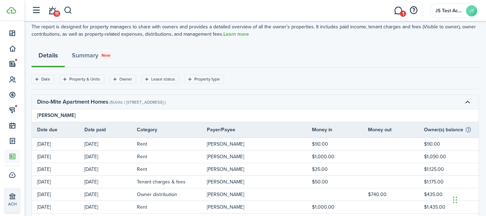
scroll to position [41, 0]
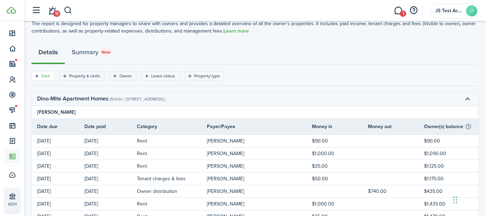
click at [41, 76] on filter-tag-label "Date" at bounding box center [45, 76] width 9 height 6
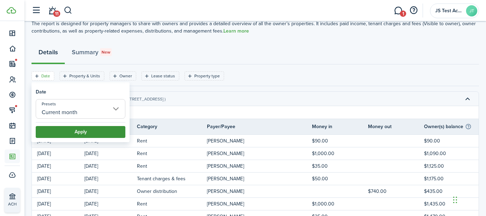
click at [75, 131] on button "Apply" at bounding box center [81, 132] width 90 height 12
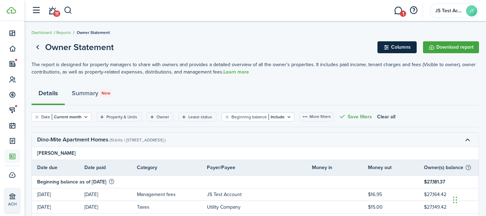
click at [392, 46] on button "Columns" at bounding box center [396, 47] width 39 height 12
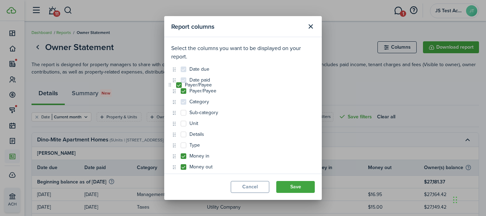
drag, startPoint x: 174, startPoint y: 124, endPoint x: 170, endPoint y: 85, distance: 38.7
drag, startPoint x: 175, startPoint y: 124, endPoint x: 174, endPoint y: 107, distance: 16.5
click at [309, 25] on button "Close modal" at bounding box center [310, 27] width 12 height 12
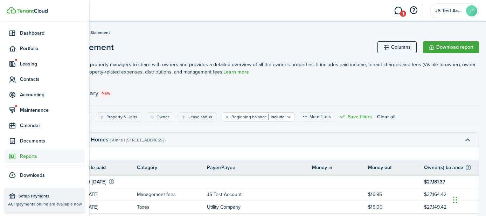
click at [20, 156] on span "Reports" at bounding box center [52, 156] width 65 height 7
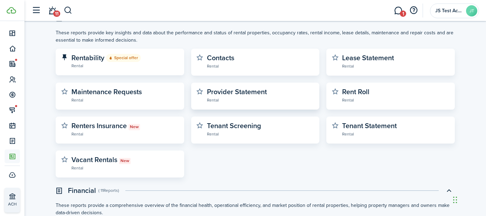
scroll to position [72, 0]
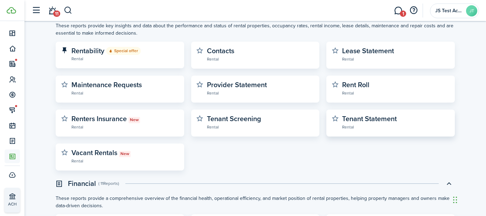
click at [365, 120] on widget-stats-description "Tenant Statement" at bounding box center [369, 118] width 55 height 10
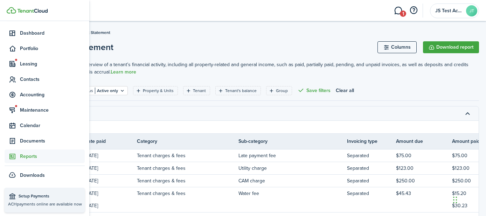
click at [15, 156] on icon at bounding box center [12, 156] width 7 height 7
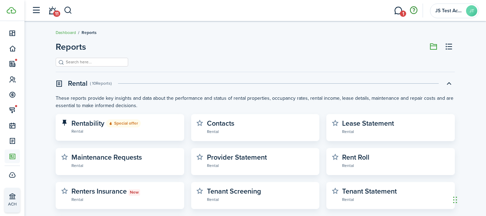
click at [414, 10] on button "button" at bounding box center [413, 11] width 12 height 12
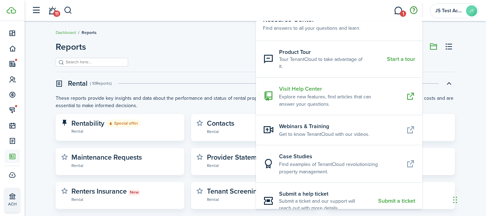
scroll to position [19, 0]
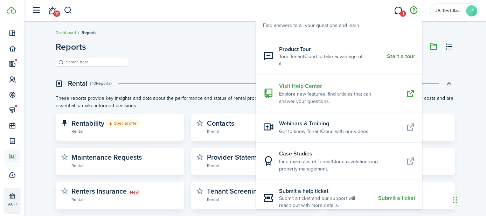
click at [297, 82] on resource-center-item-title "Visit Help Center" at bounding box center [339, 86] width 121 height 8
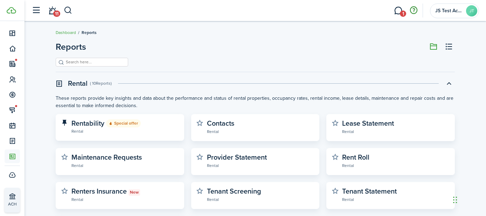
click at [413, 10] on button "button" at bounding box center [413, 11] width 12 height 12
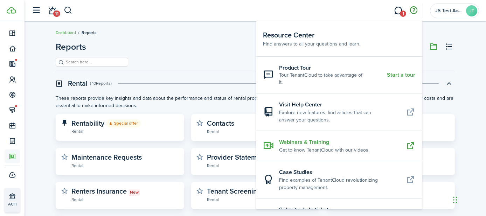
click at [294, 138] on resource-center-item-title "Webinars & Training" at bounding box center [331, 142] width 105 height 8
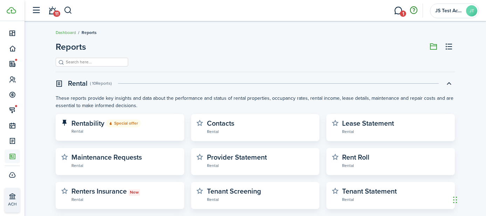
click at [414, 12] on button "button" at bounding box center [413, 11] width 12 height 12
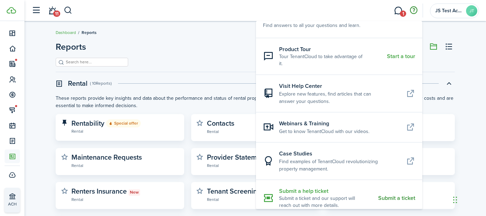
click at [389, 195] on resource-center-item-link "Submit a ticket" at bounding box center [396, 198] width 37 height 6
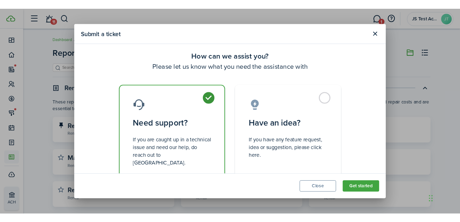
scroll to position [20, 0]
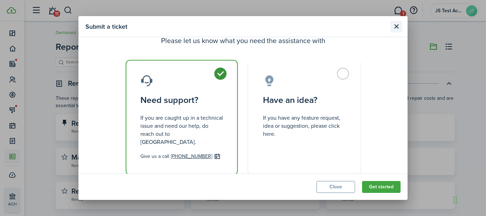
click at [397, 25] on button "Close modal" at bounding box center [396, 27] width 12 height 12
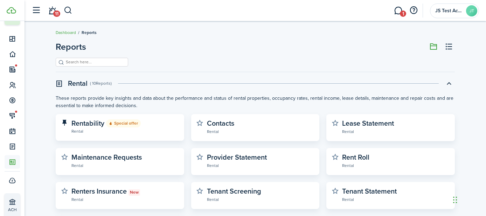
scroll to position [55, 0]
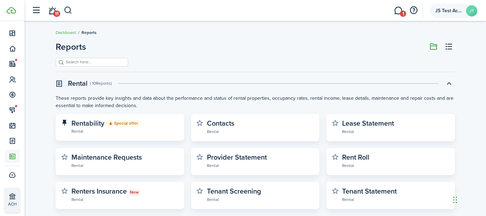
click at [454, 15] on account-user-avatar "JS Test Account JT" at bounding box center [454, 10] width 49 height 15
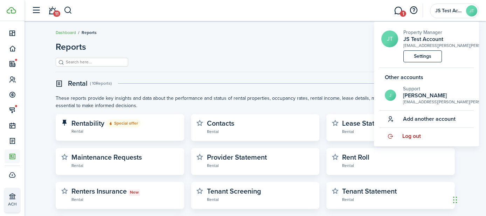
click at [415, 135] on span "Log out" at bounding box center [411, 136] width 19 height 6
